Goal: Information Seeking & Learning: Learn about a topic

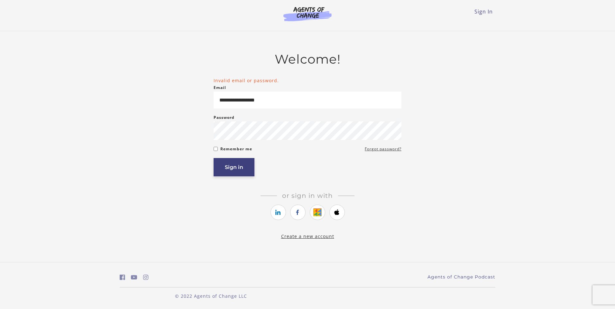
click at [244, 170] on button "Sign in" at bounding box center [233, 167] width 41 height 18
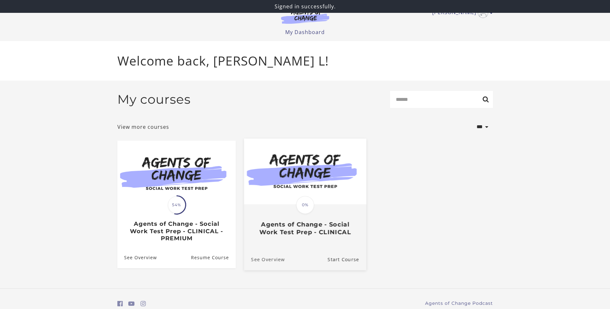
click at [265, 257] on link "See Overview" at bounding box center [264, 259] width 41 height 22
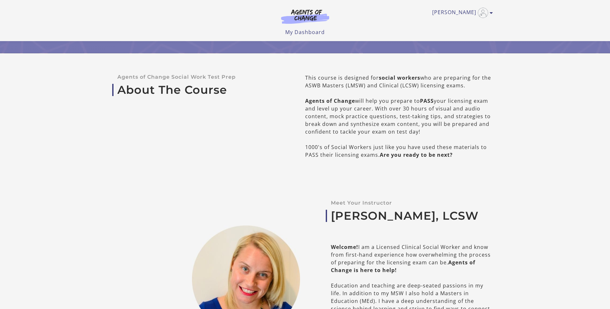
scroll to position [161, 0]
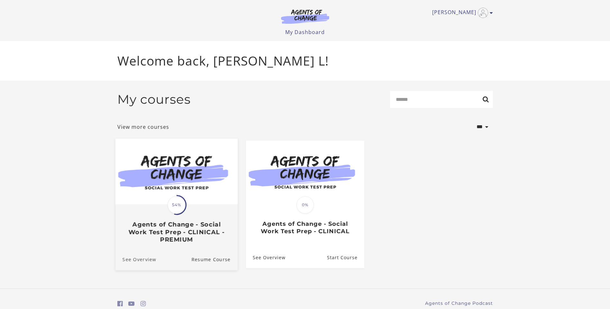
click at [138, 264] on link "See Overview" at bounding box center [135, 259] width 41 height 22
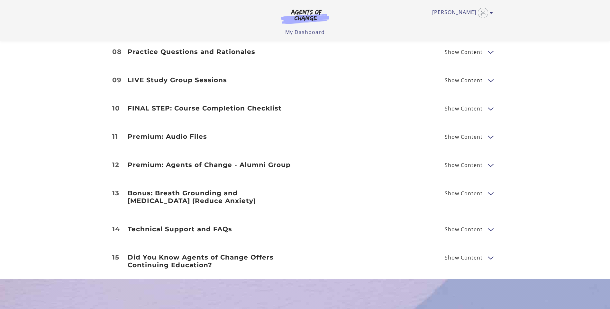
scroll to position [932, 0]
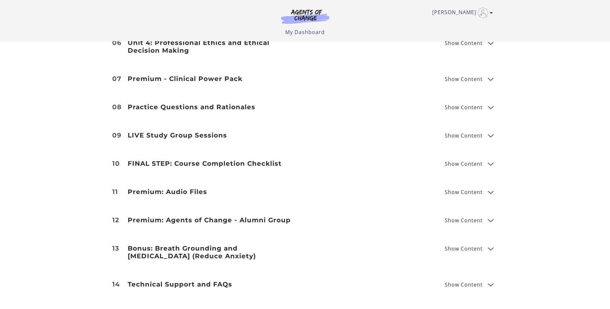
click at [483, 188] on span "Show Content" at bounding box center [466, 192] width 43 height 8
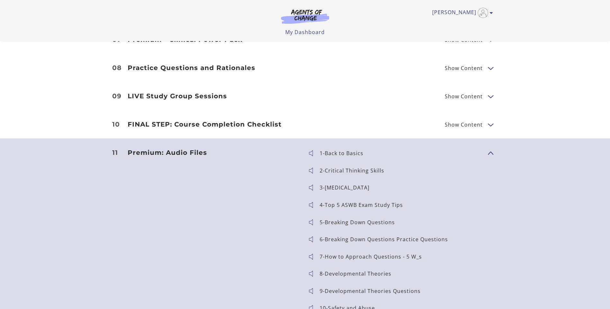
scroll to position [900, 0]
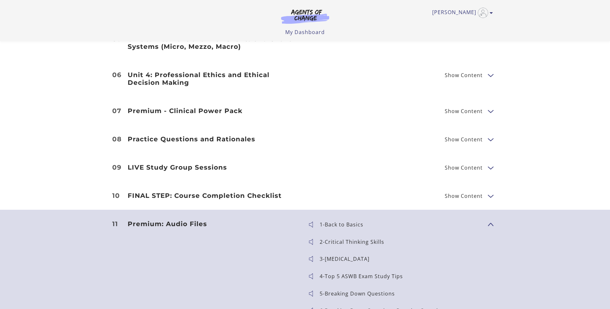
click at [478, 220] on span "1-Back to Basics" at bounding box center [395, 224] width 175 height 9
click at [488, 216] on span "Show Content" at bounding box center [488, 224] width 0 height 57
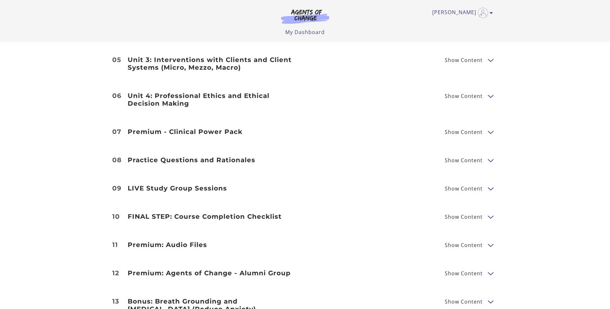
scroll to position [868, 0]
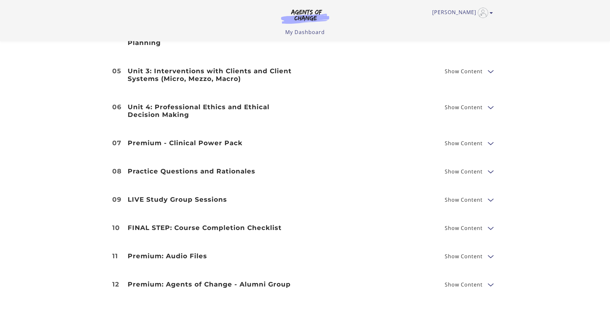
click at [476, 169] on span "Show Content" at bounding box center [464, 171] width 38 height 5
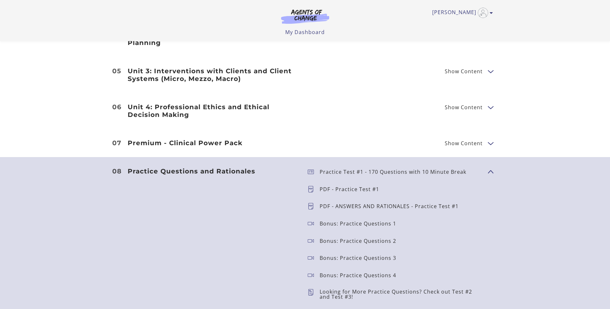
click at [488, 165] on span "Show Content" at bounding box center [488, 171] width 0 height 57
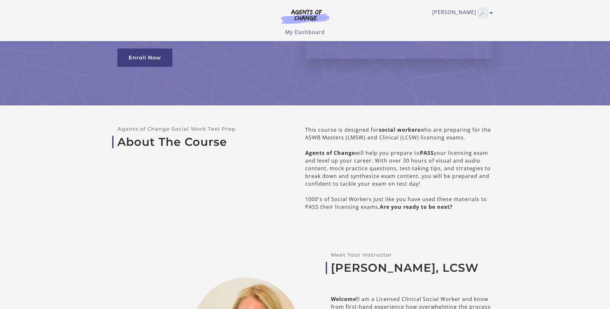
scroll to position [0, 0]
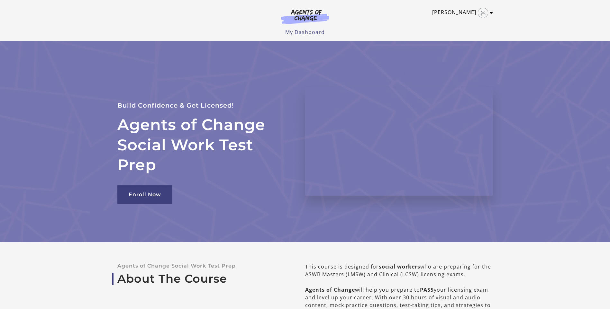
click at [466, 13] on link "[PERSON_NAME]" at bounding box center [461, 13] width 58 height 10
click at [450, 25] on link "My Account" at bounding box center [466, 23] width 57 height 11
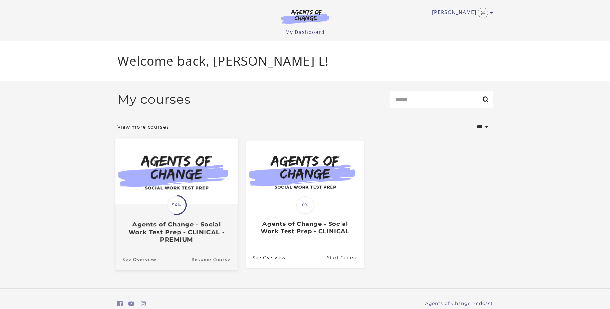
click at [175, 183] on img at bounding box center [176, 172] width 122 height 66
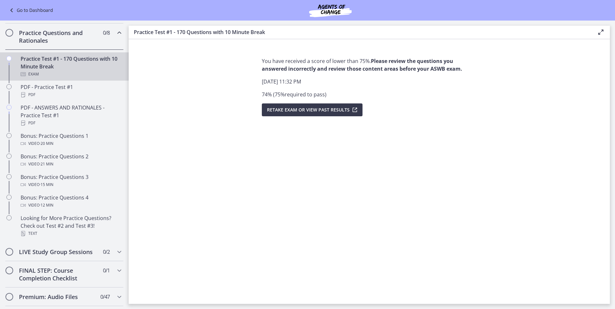
scroll to position [302, 0]
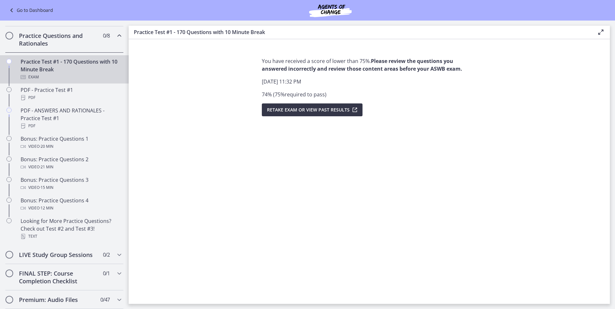
click at [354, 113] on icon "submit" at bounding box center [353, 110] width 9 height 8
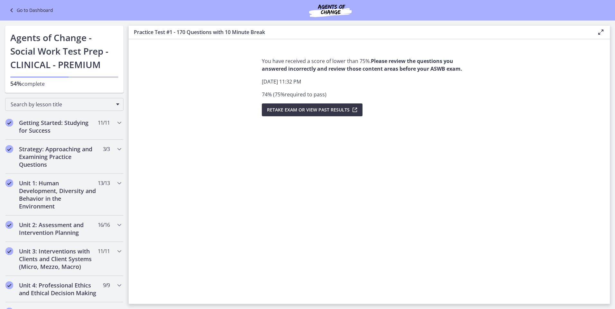
click at [334, 107] on span "Retake Exam OR View Past Results" at bounding box center [308, 110] width 83 height 8
